Goal: Task Accomplishment & Management: Use online tool/utility

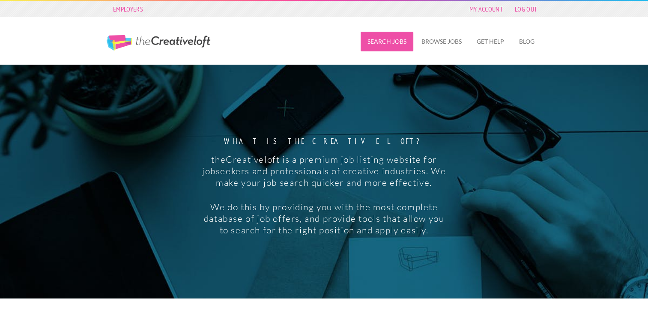
click at [395, 40] on link "Search Jobs" at bounding box center [386, 42] width 53 height 20
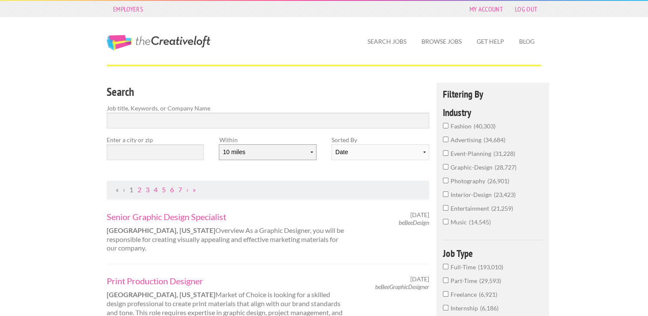
click at [313, 152] on select "10 miles 20 miles 50 miles 100 miles 200 miles 300 miles 400 miles 500 miles" at bounding box center [267, 152] width 97 height 16
select select "50"
click at [219, 144] on select "10 miles 20 miles 50 miles 100 miles 200 miles 300 miles 400 miles 500 miles" at bounding box center [267, 152] width 97 height 16
click at [132, 155] on input "text" at bounding box center [155, 152] width 97 height 16
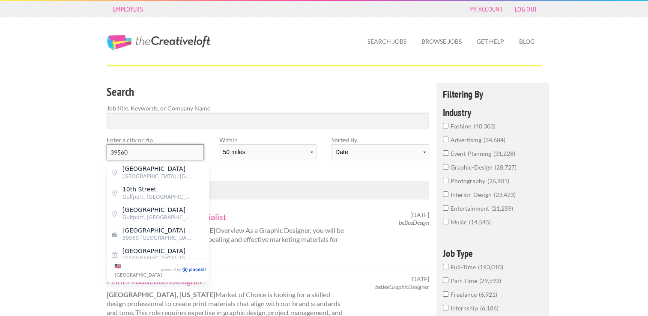
type input "39560"
click at [260, 166] on div "Within 10 miles 20 miles 50 miles 100 miles 200 miles 300 miles 400 miles 500 m…" at bounding box center [267, 151] width 112 height 32
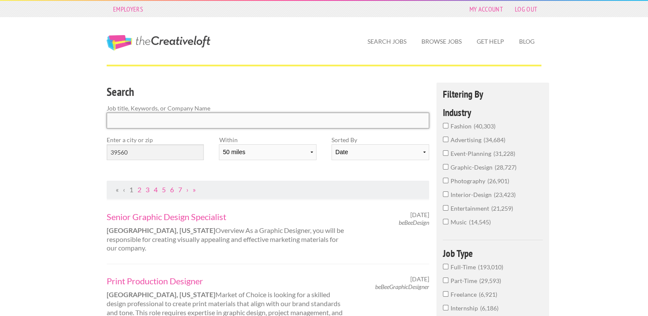
click at [137, 121] on input "Search" at bounding box center [268, 121] width 322 height 16
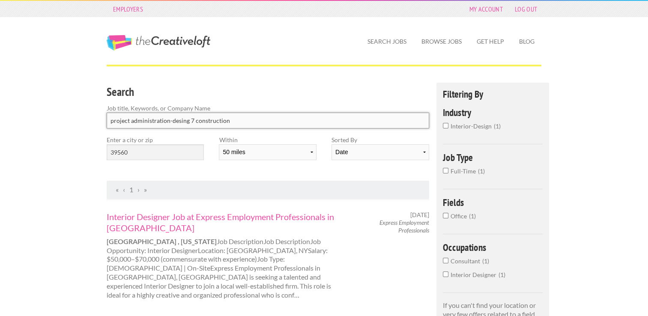
click button "submit" at bounding box center [0, 0] width 0 height 0
click at [192, 119] on input "project administration-desing 7 construction" at bounding box center [268, 121] width 322 height 16
click at [223, 118] on input "project administration-desi construction" at bounding box center [268, 121] width 322 height 16
type input "p"
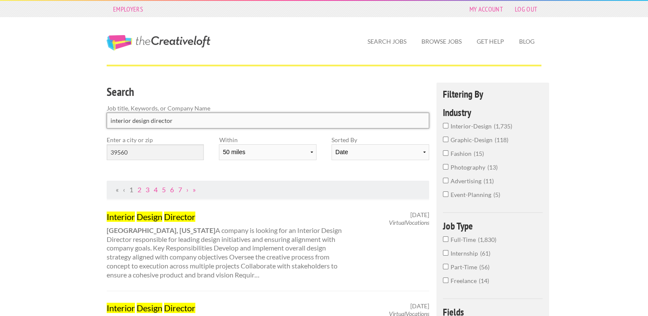
type input "interior design director"
click button "submit" at bounding box center [0, 0] width 0 height 0
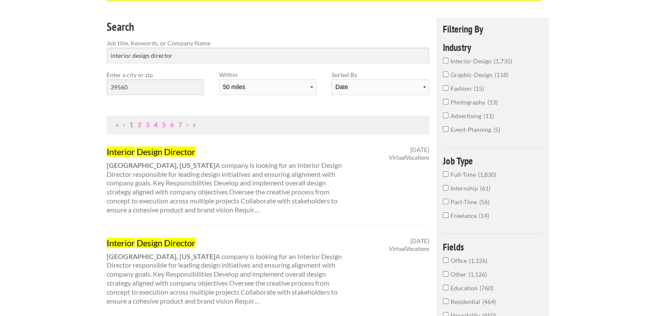
scroll to position [86, 0]
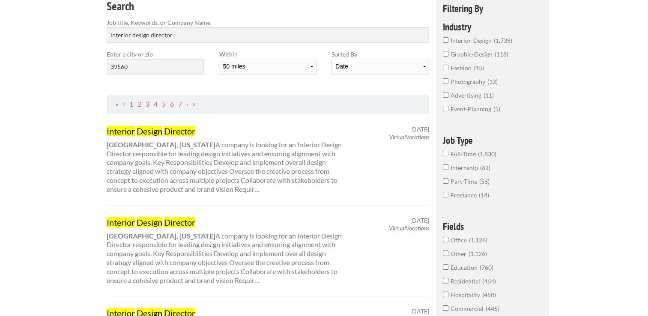
click at [154, 133] on mark "Design" at bounding box center [150, 131] width 26 height 10
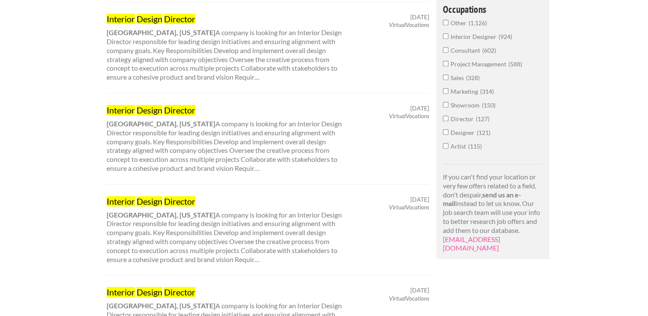
scroll to position [428, 0]
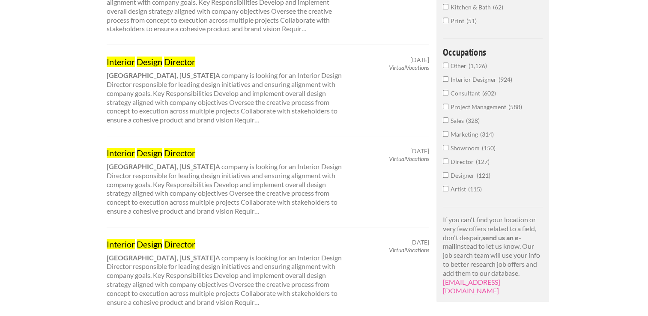
click at [443, 158] on input "Director 127" at bounding box center [446, 161] width 6 height 6
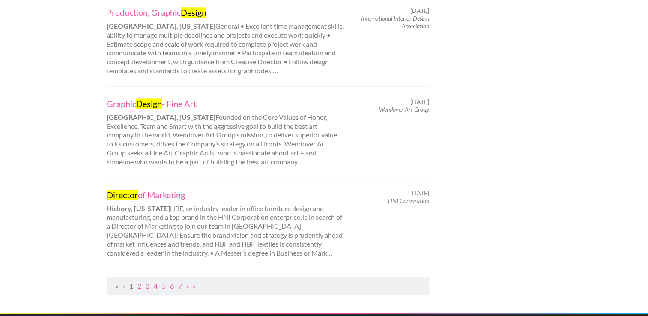
scroll to position [899, 0]
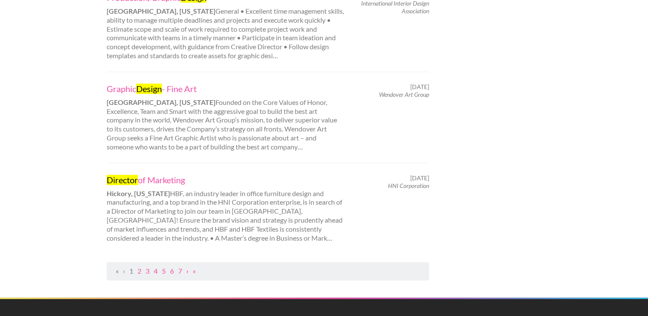
click at [187, 267] on link "›" at bounding box center [187, 271] width 2 height 8
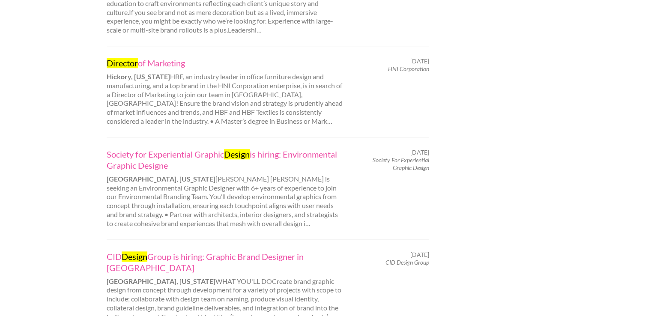
scroll to position [899, 0]
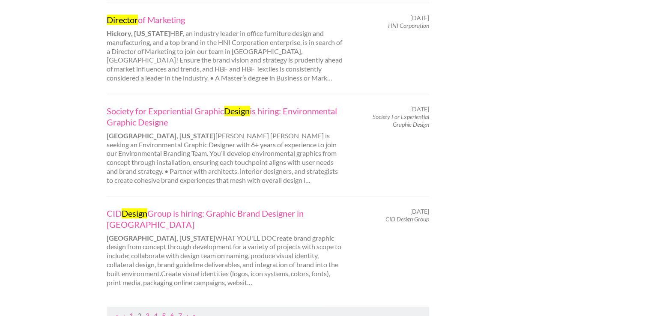
click at [188, 311] on link "›" at bounding box center [187, 315] width 2 height 8
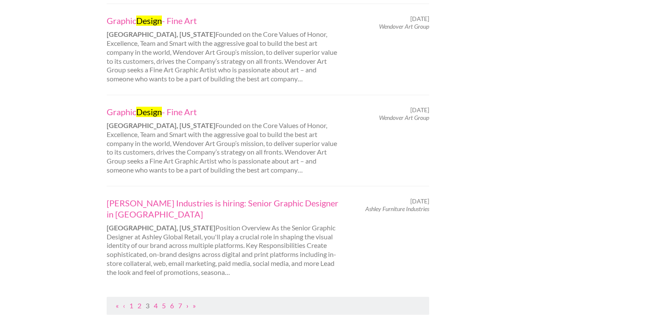
scroll to position [899, 0]
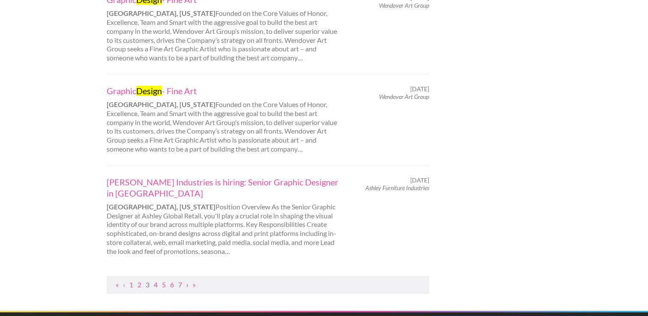
click at [187, 280] on link "›" at bounding box center [187, 284] width 2 height 8
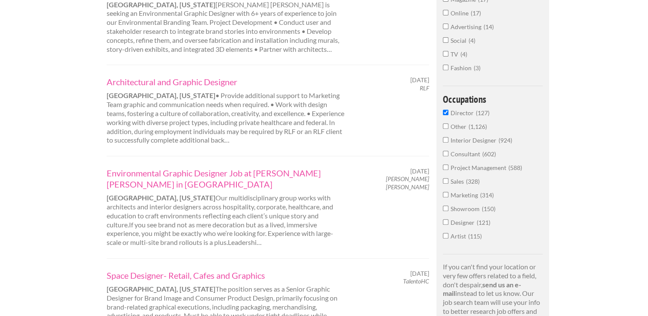
scroll to position [342, 0]
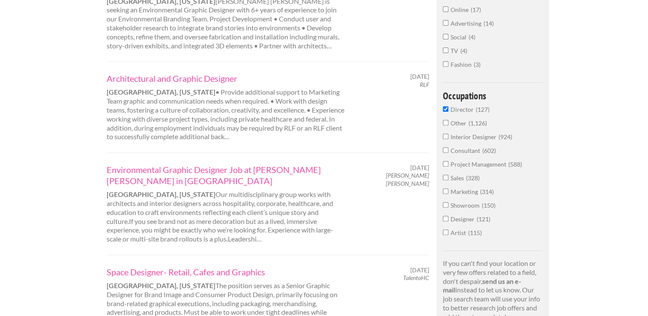
click at [445, 134] on input "Interior Designer 924" at bounding box center [446, 137] width 6 height 6
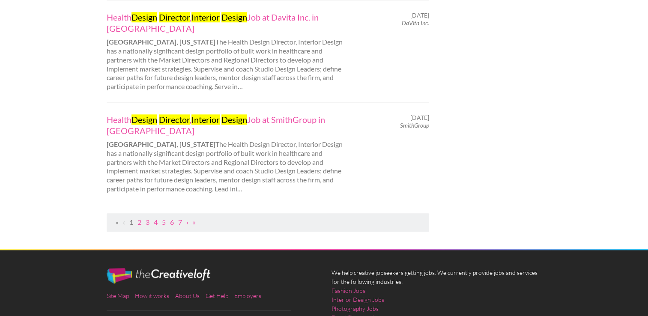
scroll to position [942, 0]
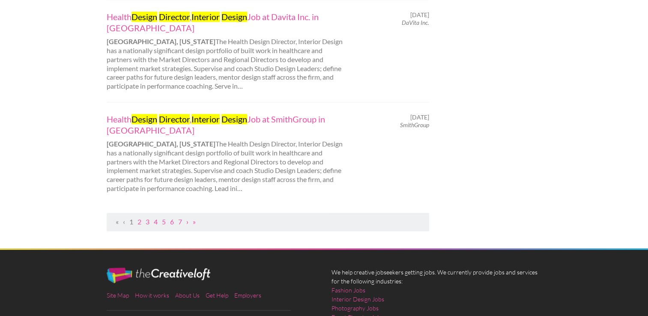
click at [187, 222] on link "›" at bounding box center [187, 221] width 2 height 8
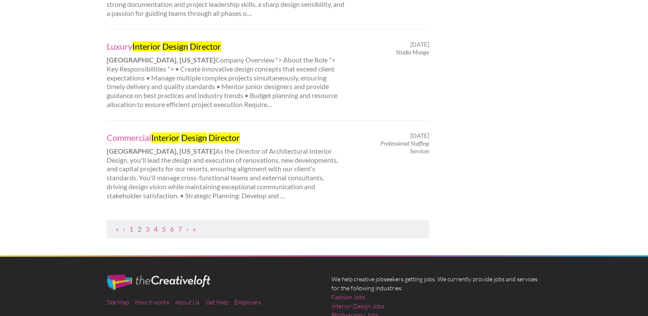
scroll to position [984, 0]
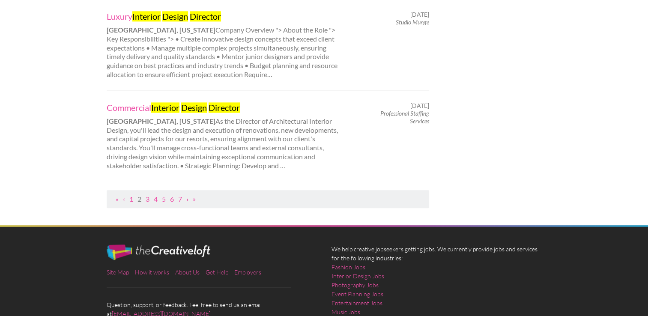
click at [187, 195] on link "›" at bounding box center [187, 199] width 2 height 8
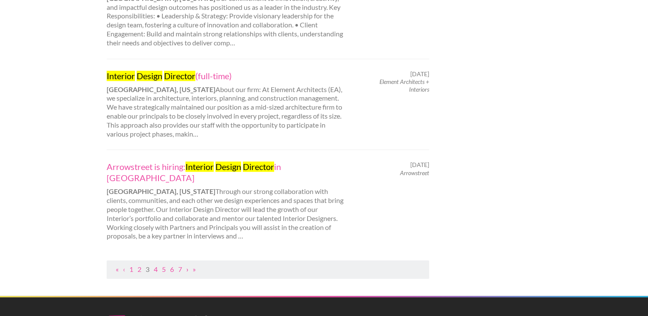
scroll to position [899, 0]
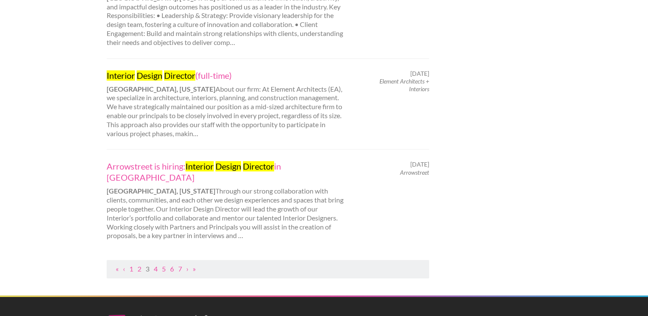
click at [190, 265] on ul "« ‹ 1 2 3 4 5 6 7 › »" at bounding box center [267, 269] width 313 height 9
click at [187, 265] on link "›" at bounding box center [187, 269] width 2 height 8
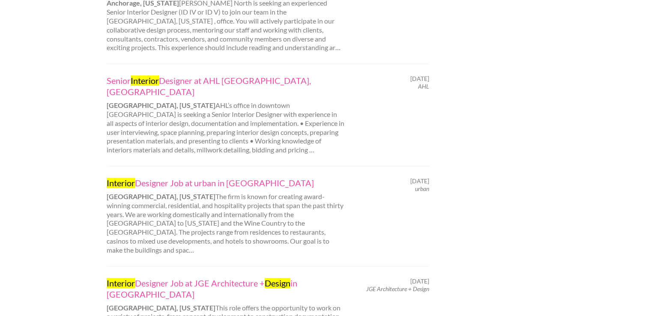
scroll to position [856, 0]
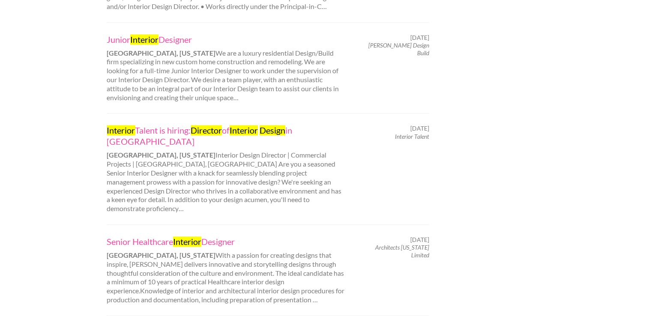
scroll to position [813, 0]
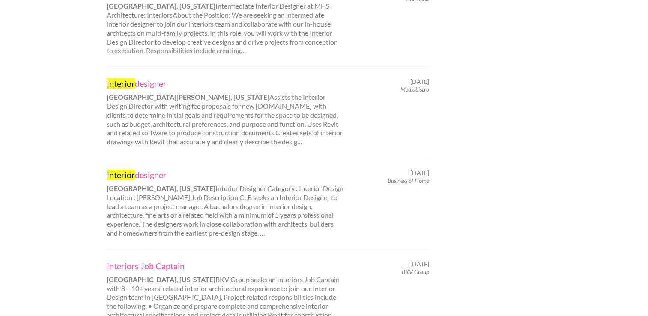
scroll to position [813, 0]
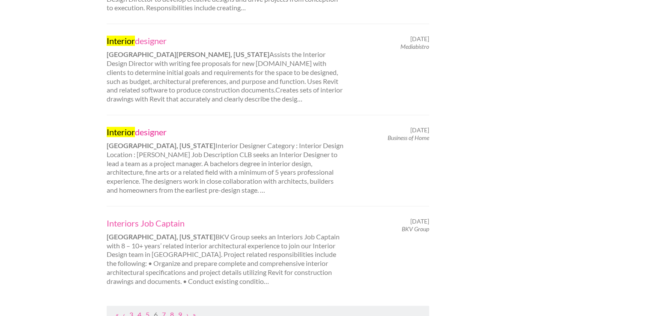
click at [126, 130] on mark "Interior" at bounding box center [121, 132] width 28 height 10
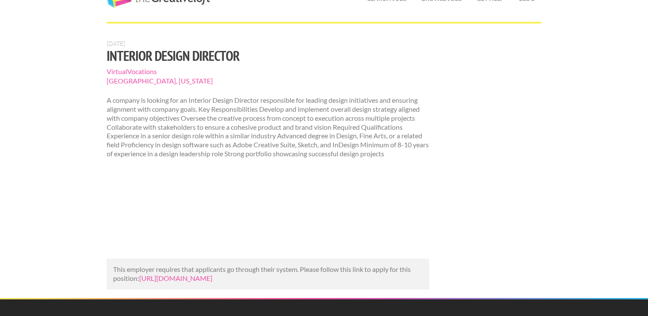
scroll to position [86, 0]
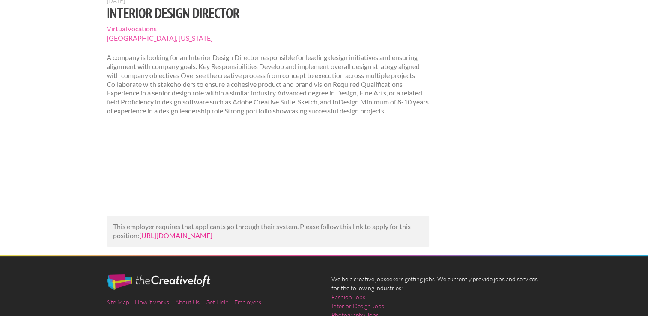
click at [212, 239] on link "[URL][DOMAIN_NAME]" at bounding box center [175, 235] width 73 height 8
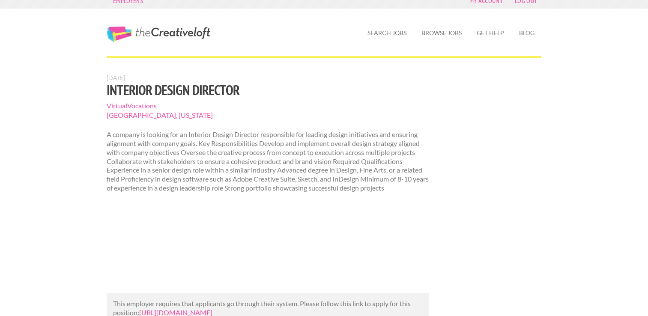
scroll to position [0, 0]
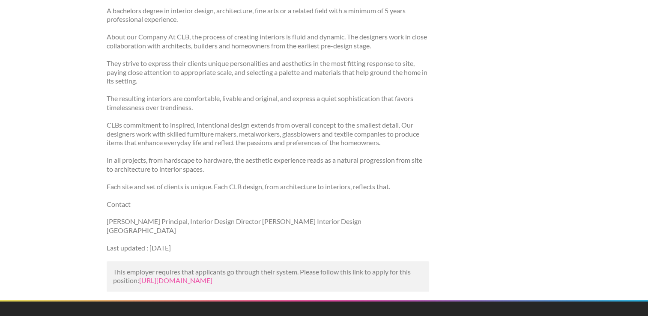
scroll to position [342, 0]
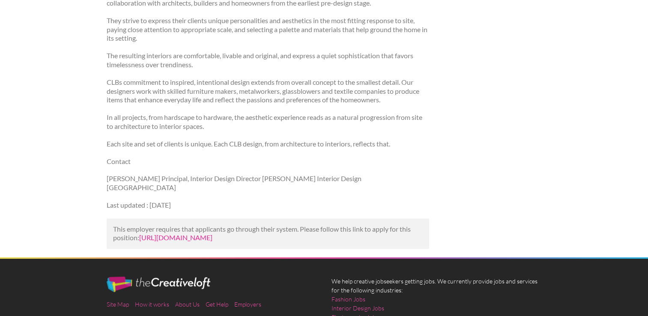
click at [212, 237] on link "https://www.talent.com/view?id=1b63f118a680&utm_campaign=google_jobs_apply&utm_…" at bounding box center [175, 237] width 73 height 8
